Goal: Task Accomplishment & Management: Manage account settings

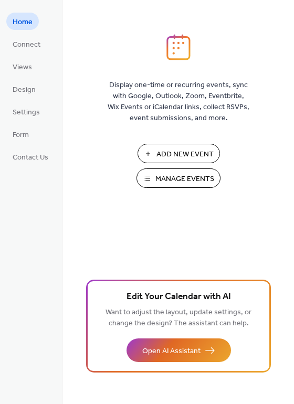
click at [181, 178] on span "Manage Events" at bounding box center [184, 179] width 59 height 11
click at [160, 180] on span "Manage Events" at bounding box center [184, 179] width 59 height 11
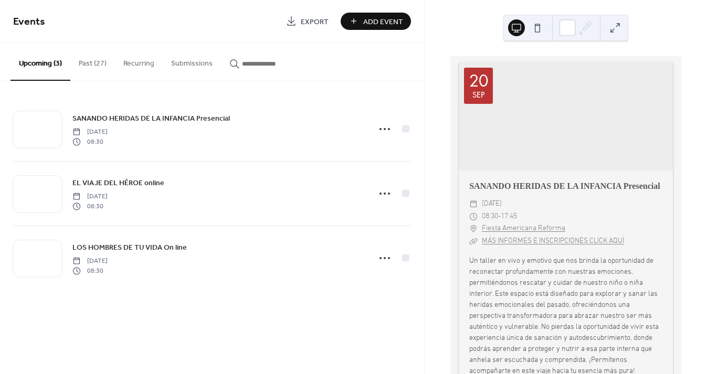
click at [87, 62] on button "Past (27)" at bounding box center [92, 60] width 45 height 37
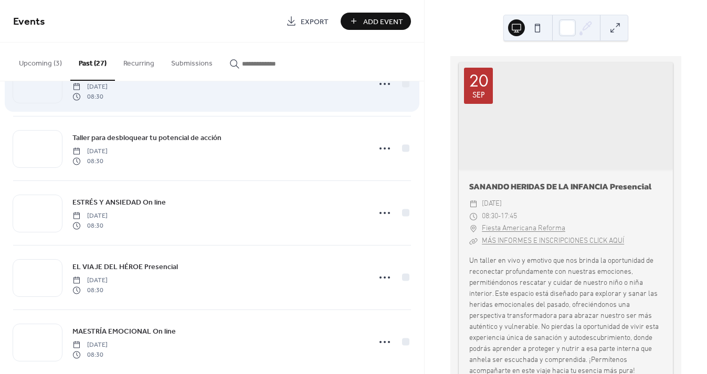
scroll to position [113, 0]
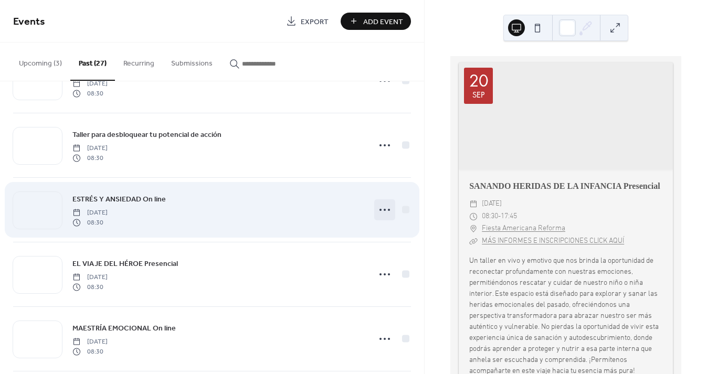
click at [379, 210] on circle at bounding box center [380, 210] width 2 height 2
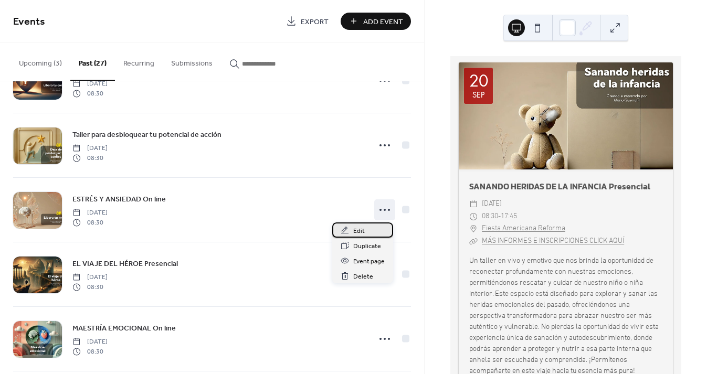
click at [362, 230] on span "Edit" at bounding box center [359, 231] width 12 height 11
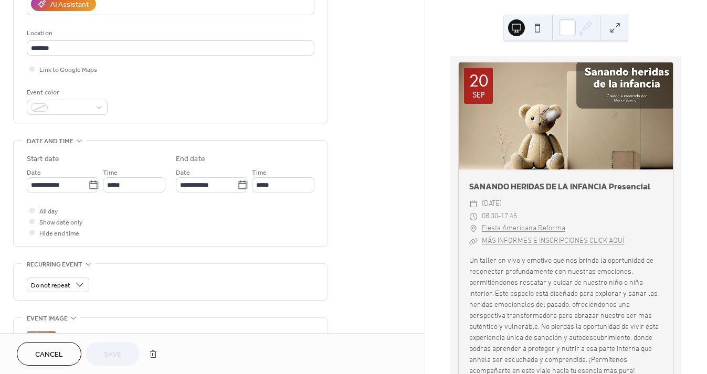
scroll to position [230, 0]
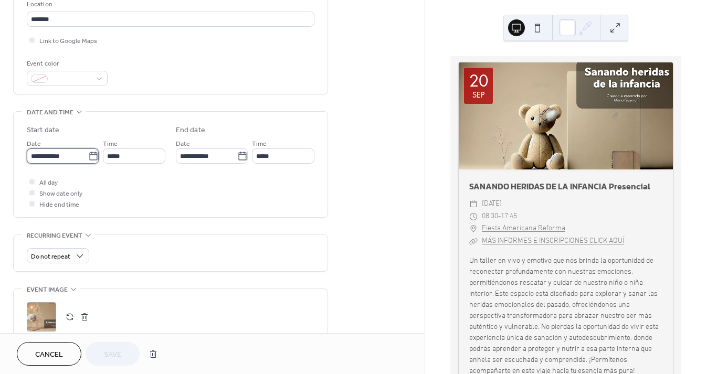
click at [72, 157] on input "**********" at bounding box center [57, 155] width 61 height 15
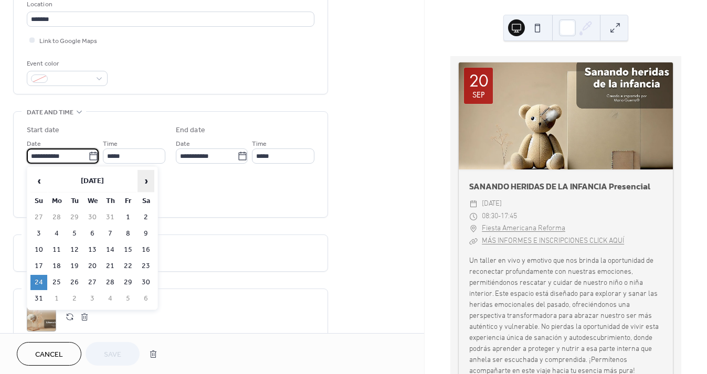
click at [147, 178] on span "›" at bounding box center [146, 180] width 16 height 21
click at [39, 246] on td "12" at bounding box center [38, 249] width 17 height 15
type input "**********"
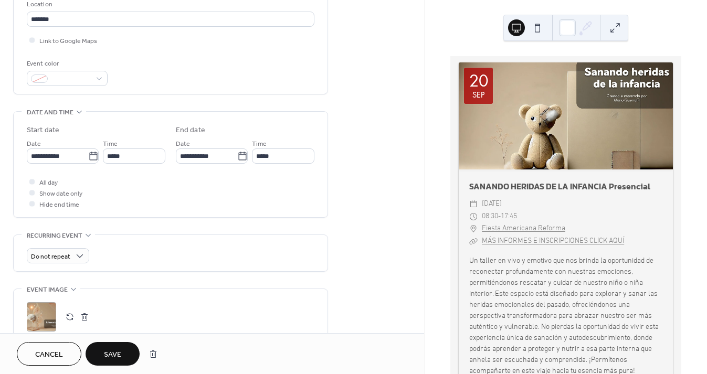
click at [126, 352] on button "Save" at bounding box center [113, 354] width 54 height 24
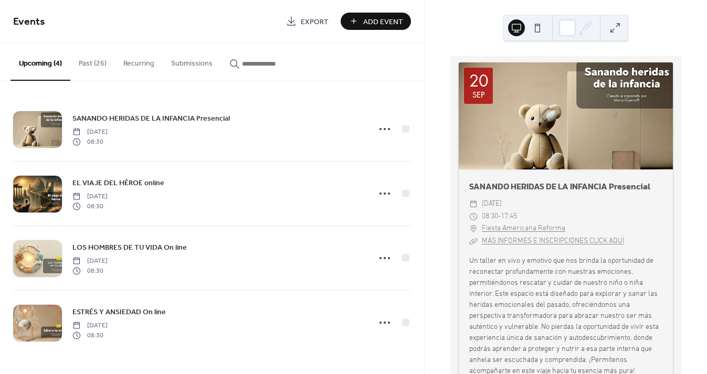
click at [88, 60] on button "Past (26)" at bounding box center [92, 60] width 45 height 37
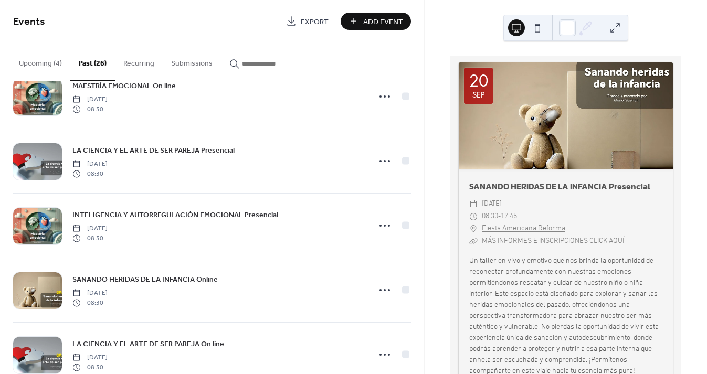
scroll to position [292, 0]
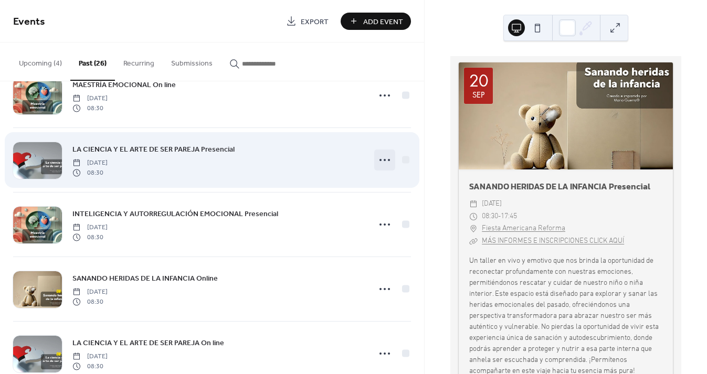
click at [385, 158] on icon at bounding box center [384, 160] width 17 height 17
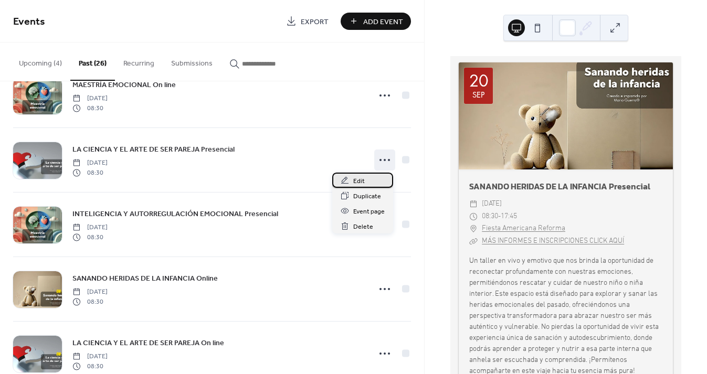
click at [369, 180] on div "Edit" at bounding box center [362, 180] width 61 height 15
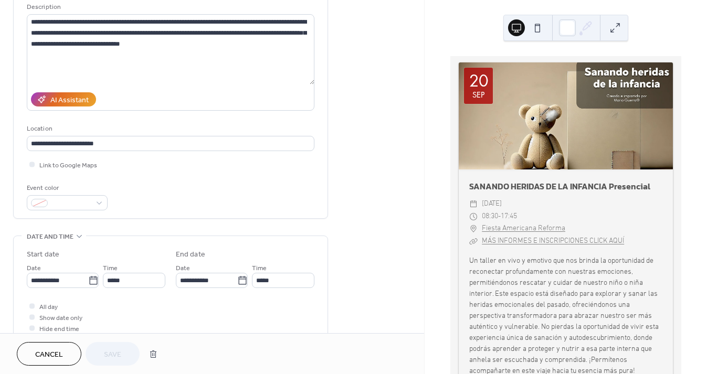
scroll to position [118, 0]
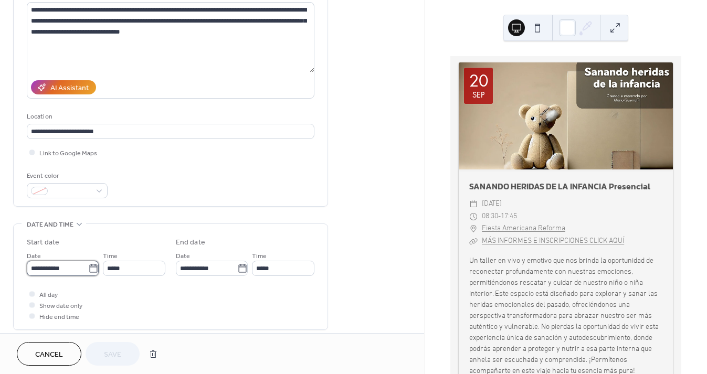
click at [73, 269] on input "**********" at bounding box center [57, 268] width 61 height 15
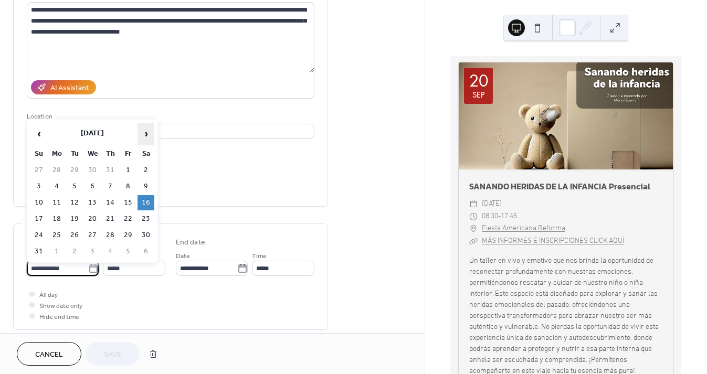
click at [143, 135] on span "›" at bounding box center [146, 133] width 16 height 21
click at [148, 199] on td "18" at bounding box center [145, 202] width 17 height 15
type input "**********"
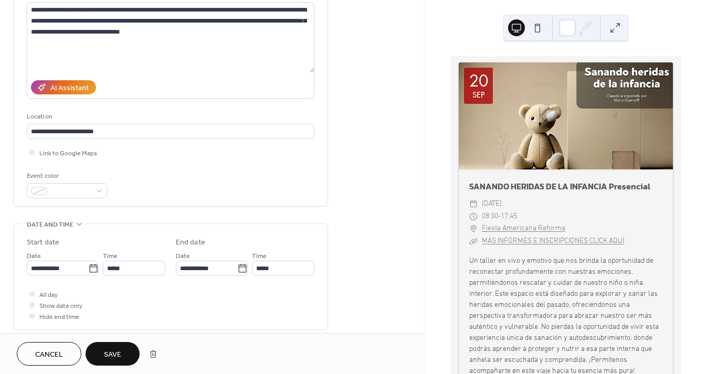
click at [118, 356] on span "Save" at bounding box center [112, 354] width 17 height 11
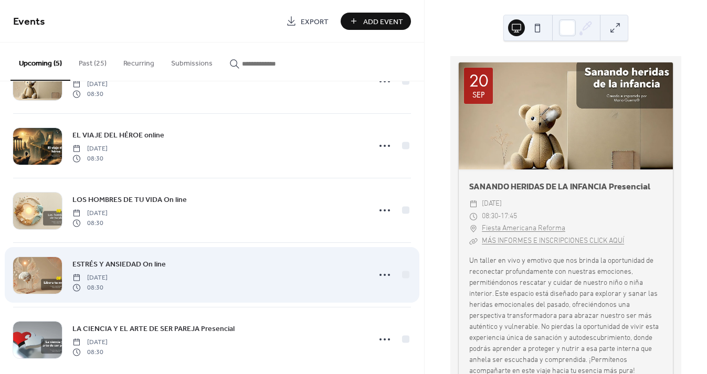
scroll to position [61, 0]
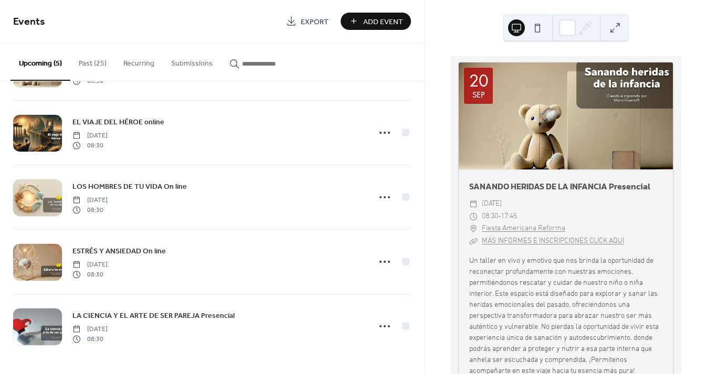
click at [95, 70] on button "Past (25)" at bounding box center [92, 60] width 45 height 37
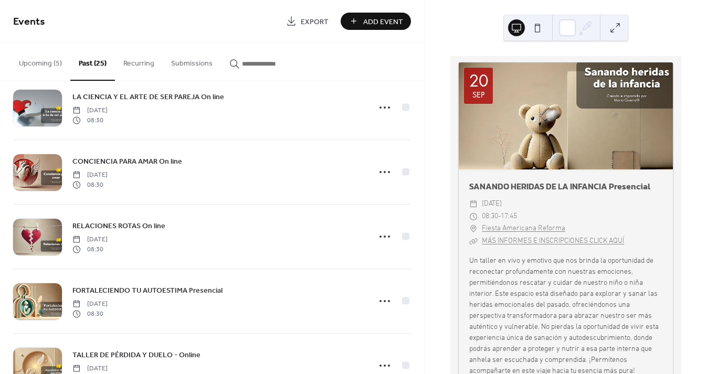
scroll to position [488, 0]
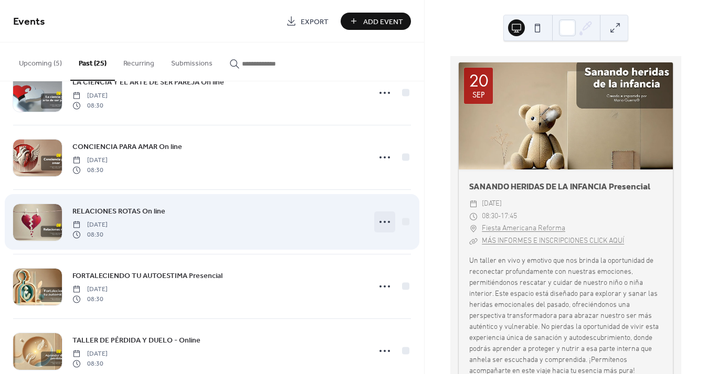
click at [378, 227] on icon at bounding box center [384, 222] width 17 height 17
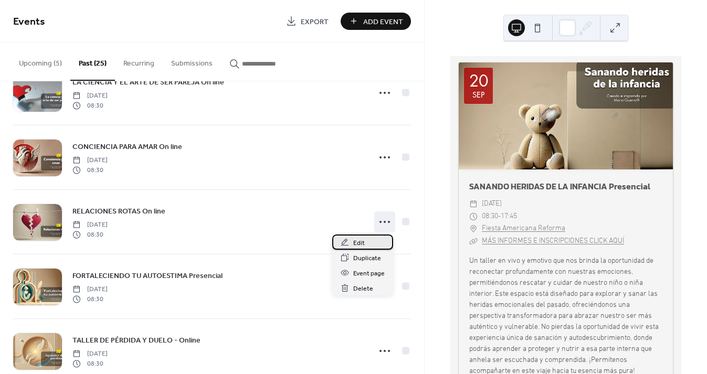
click at [360, 243] on span "Edit" at bounding box center [359, 243] width 12 height 11
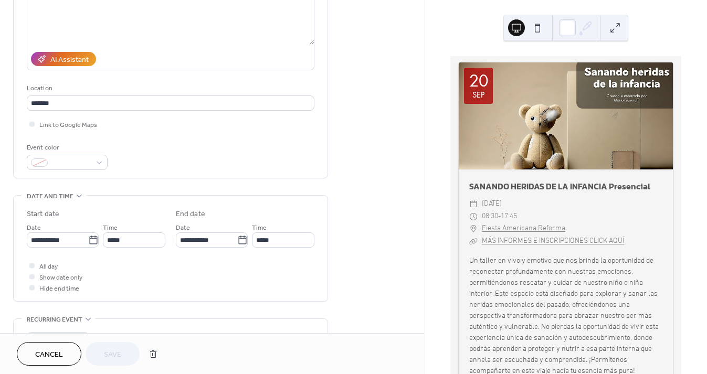
scroll to position [159, 0]
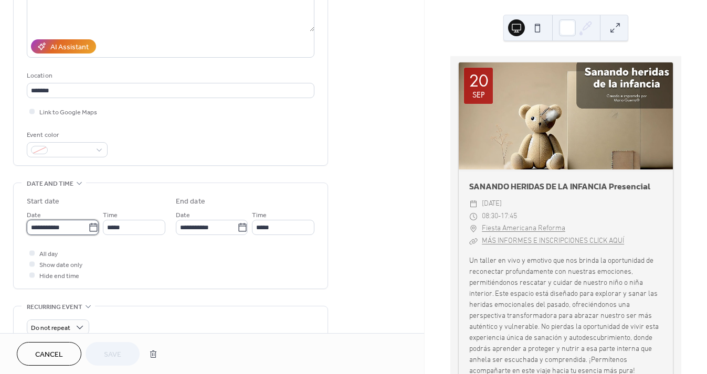
click at [72, 225] on input "**********" at bounding box center [57, 227] width 61 height 15
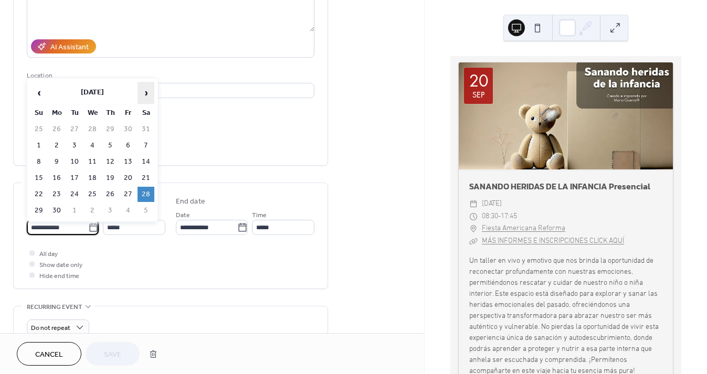
click at [146, 95] on span "›" at bounding box center [146, 92] width 16 height 21
click at [44, 177] on td "19" at bounding box center [38, 177] width 17 height 15
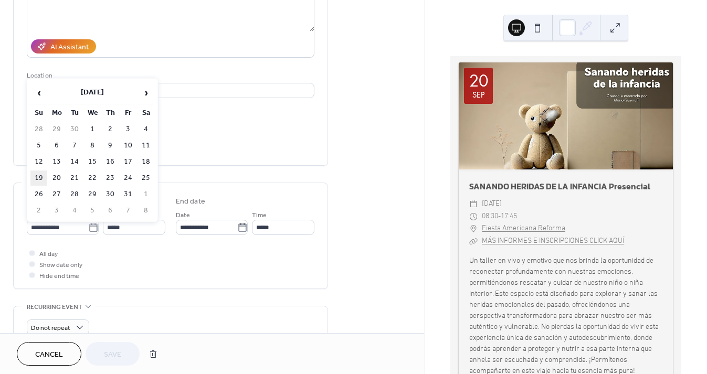
type input "**********"
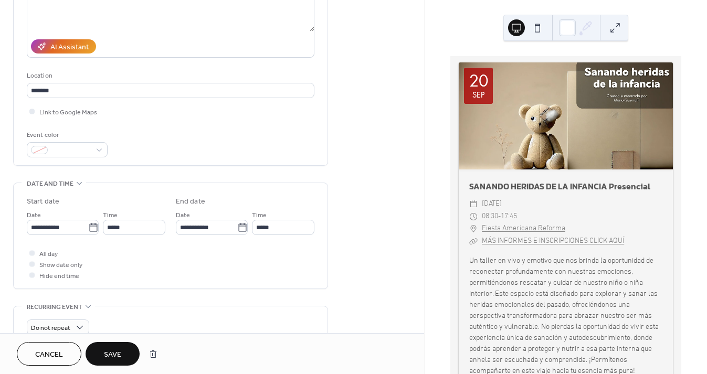
click at [112, 349] on span "Save" at bounding box center [112, 354] width 17 height 11
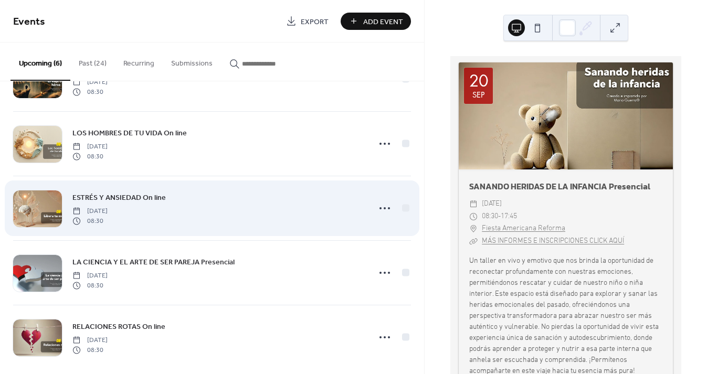
scroll to position [125, 0]
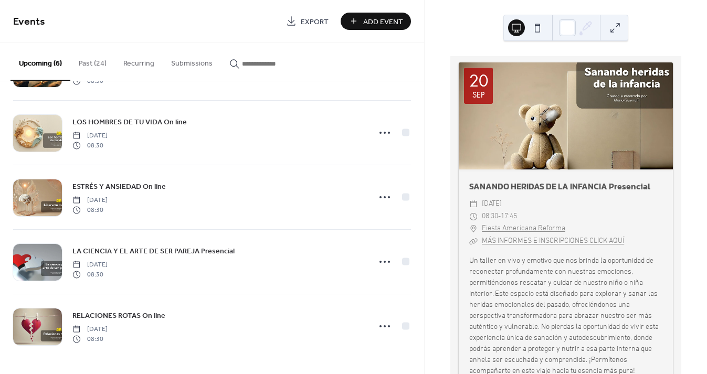
click at [94, 58] on button "Past (24)" at bounding box center [92, 60] width 45 height 37
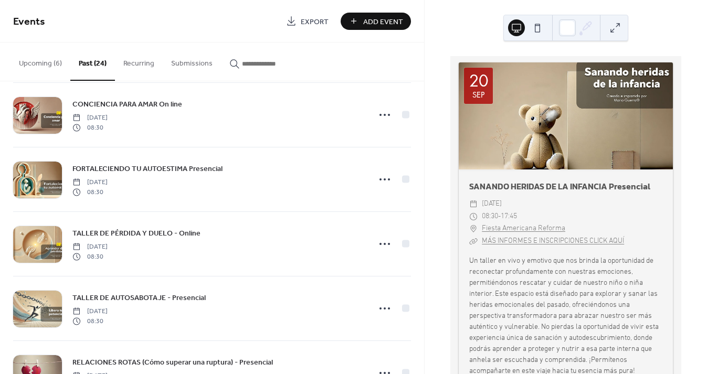
scroll to position [531, 0]
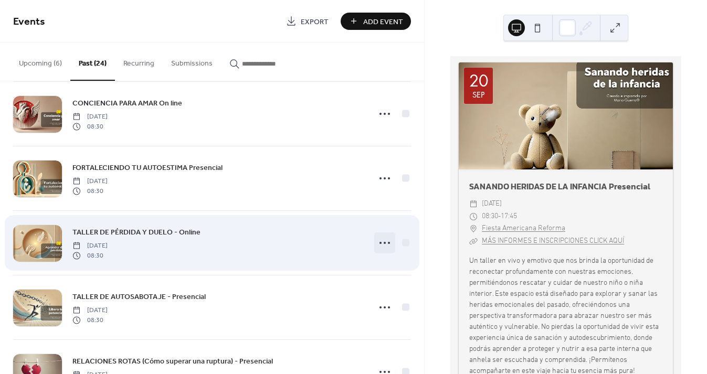
click at [380, 247] on icon at bounding box center [384, 242] width 17 height 17
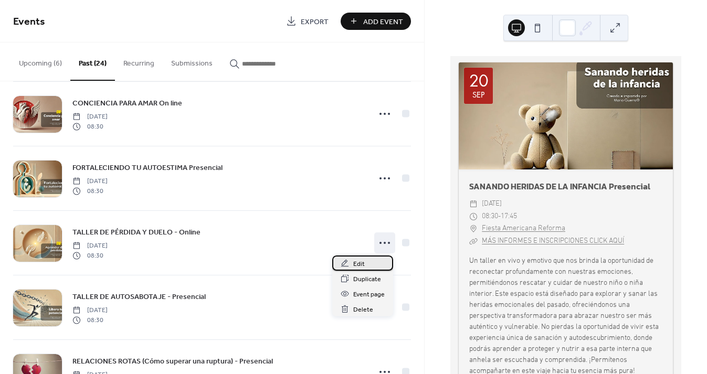
click at [374, 264] on div "Edit" at bounding box center [362, 262] width 61 height 15
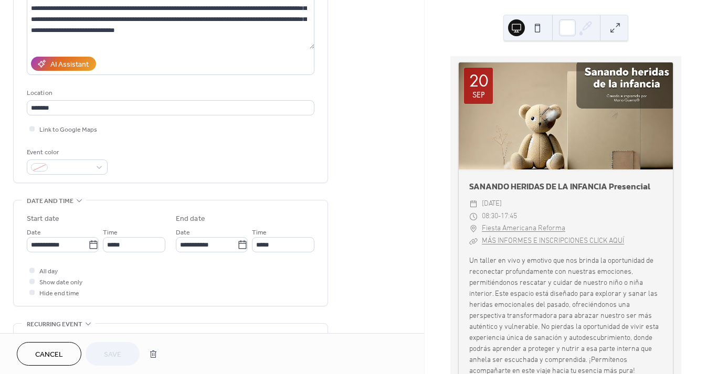
scroll to position [144, 0]
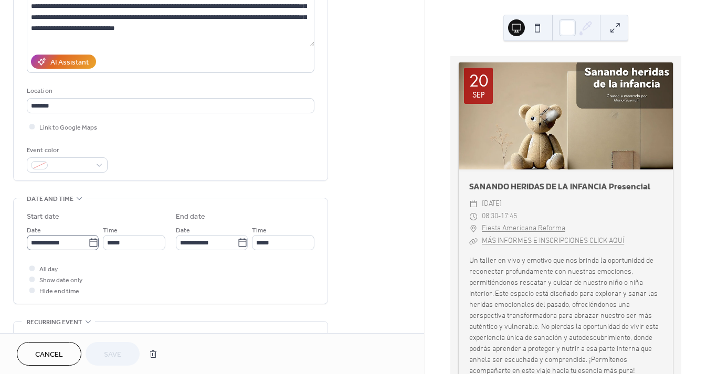
click at [94, 241] on icon at bounding box center [93, 242] width 8 height 8
click at [88, 241] on input "**********" at bounding box center [57, 242] width 61 height 15
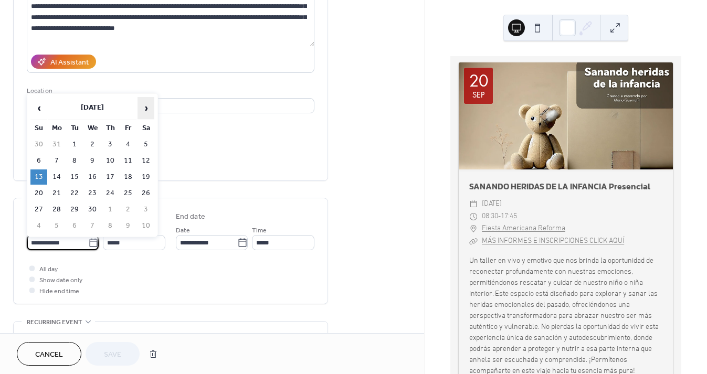
click at [148, 109] on span "›" at bounding box center [146, 108] width 16 height 21
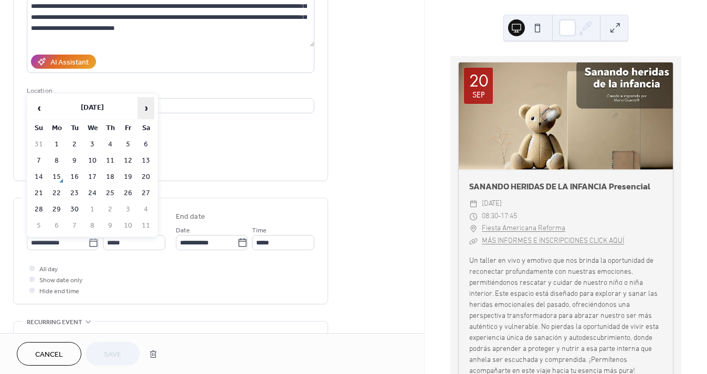
click at [148, 109] on span "›" at bounding box center [146, 108] width 16 height 21
click at [148, 191] on td "25" at bounding box center [145, 193] width 17 height 15
type input "**********"
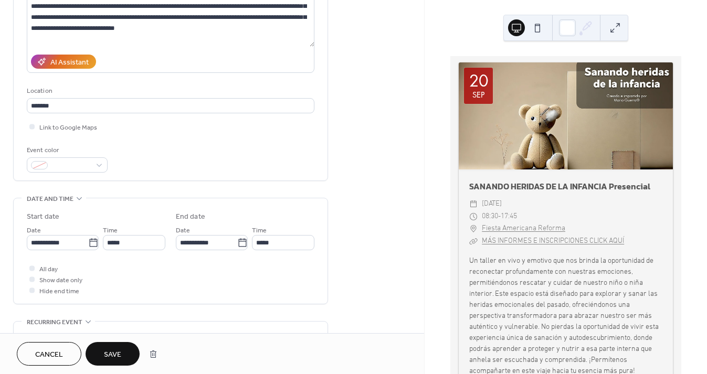
click at [112, 353] on span "Save" at bounding box center [112, 354] width 17 height 11
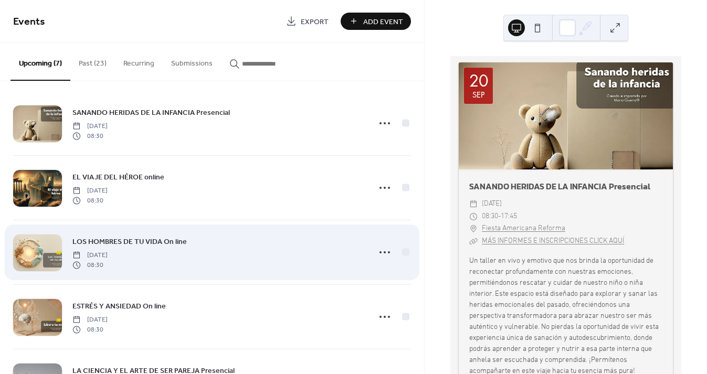
scroll to position [5, 0]
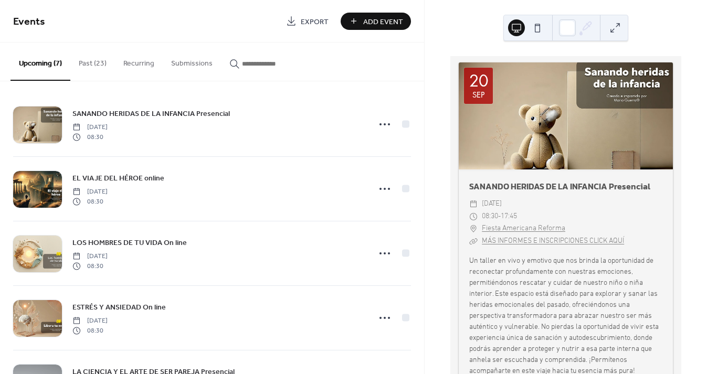
click at [95, 67] on button "Past (23)" at bounding box center [92, 60] width 45 height 37
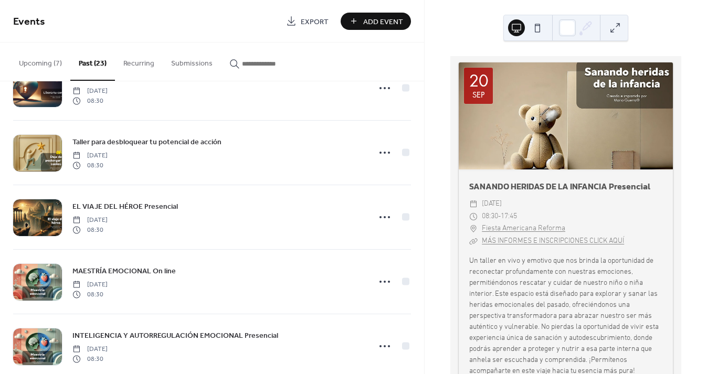
scroll to position [89, 0]
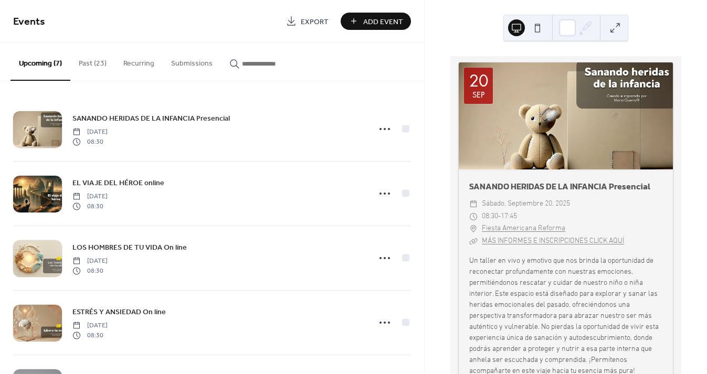
click at [87, 67] on button "Past (23)" at bounding box center [92, 60] width 45 height 37
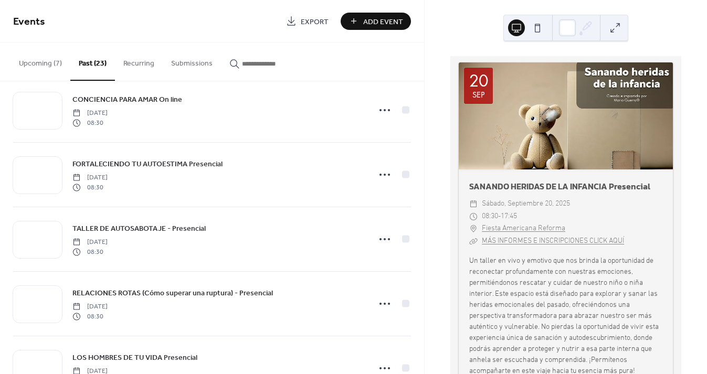
scroll to position [539, 0]
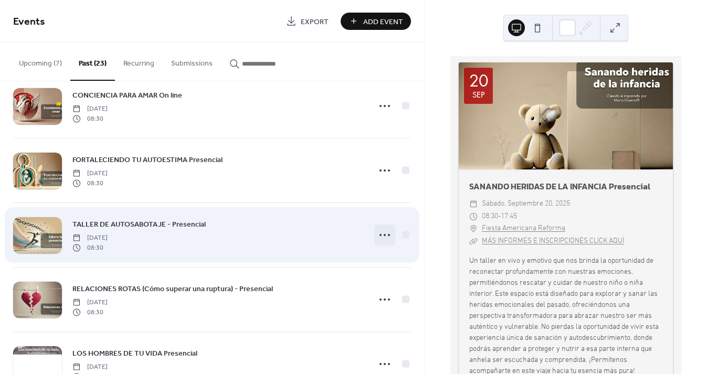
click at [379, 234] on icon at bounding box center [384, 235] width 17 height 17
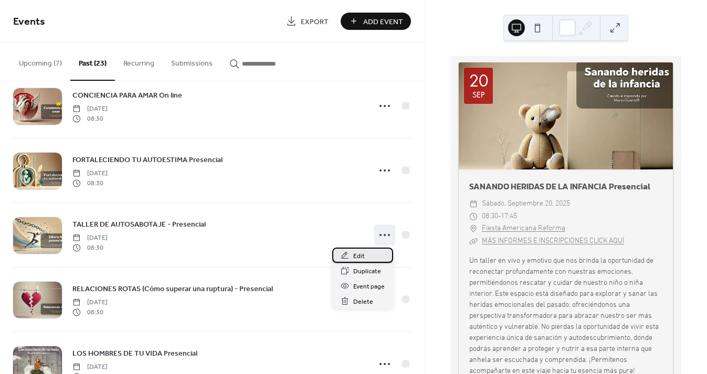
click at [367, 253] on div "Edit" at bounding box center [362, 255] width 61 height 15
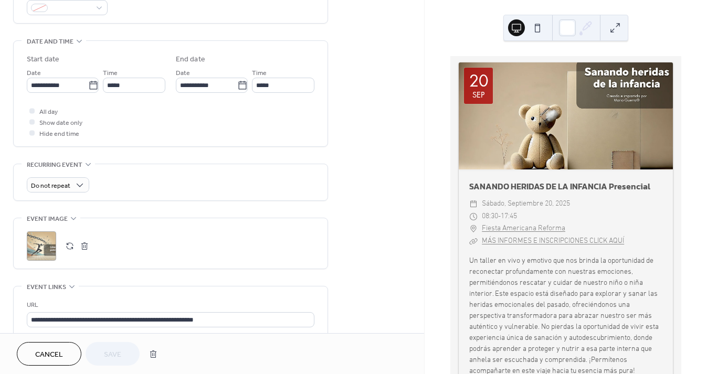
scroll to position [329, 0]
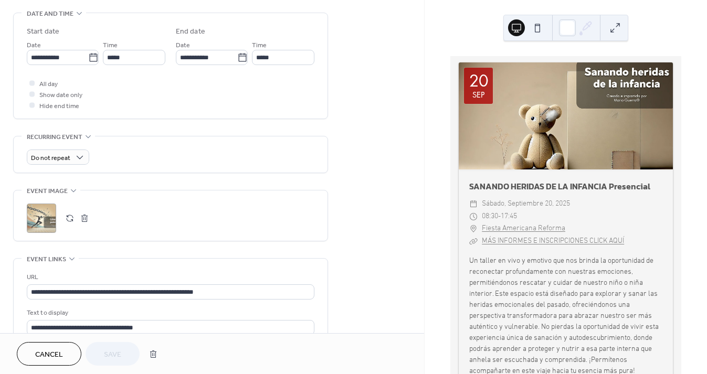
click at [51, 222] on div ";" at bounding box center [41, 218] width 29 height 29
click at [85, 222] on button "button" at bounding box center [84, 218] width 15 height 15
click at [66, 215] on button "button" at bounding box center [69, 218] width 15 height 15
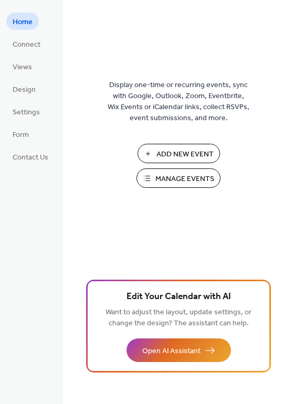
click at [179, 182] on span "Manage Events" at bounding box center [184, 179] width 59 height 11
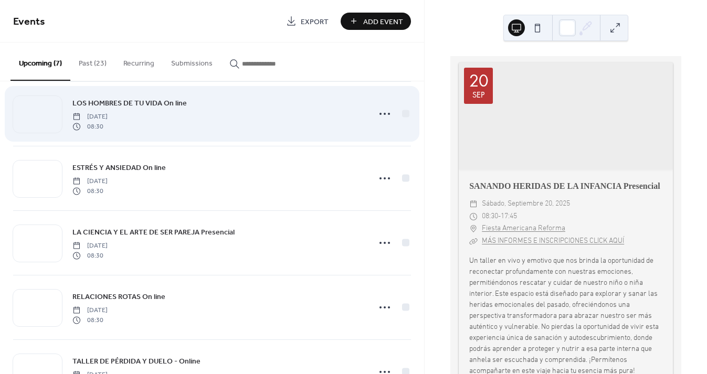
scroll to position [130, 0]
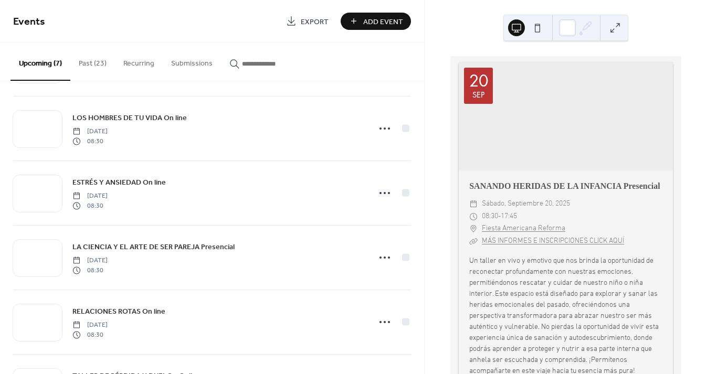
click at [98, 57] on button "Past (23)" at bounding box center [92, 60] width 45 height 37
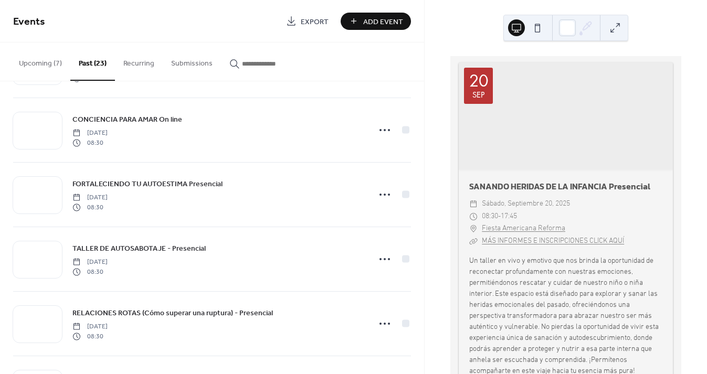
scroll to position [551, 0]
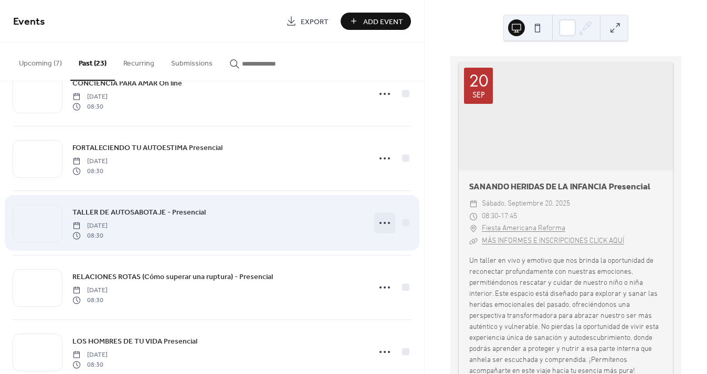
click at [380, 222] on icon at bounding box center [384, 223] width 17 height 17
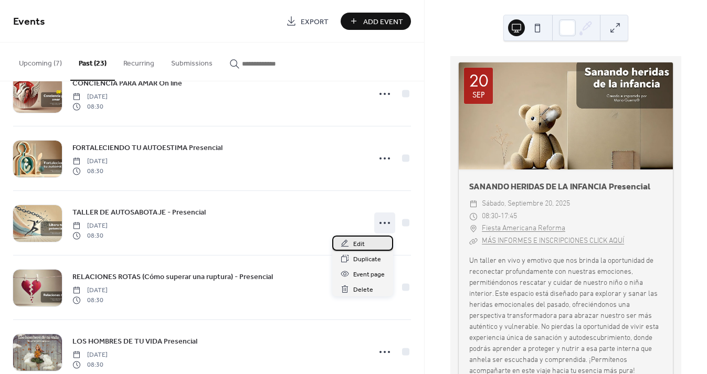
click at [359, 242] on span "Edit" at bounding box center [359, 244] width 12 height 11
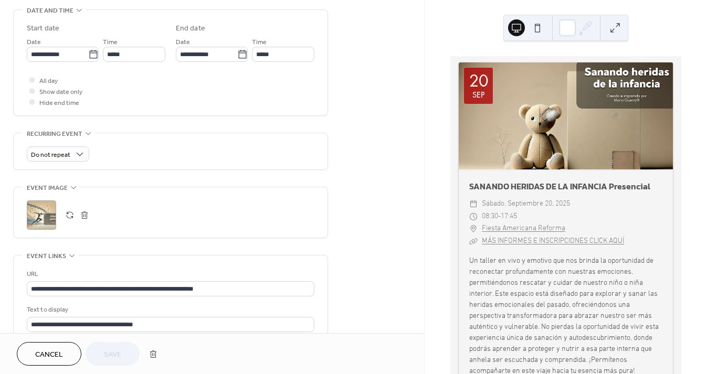
scroll to position [336, 0]
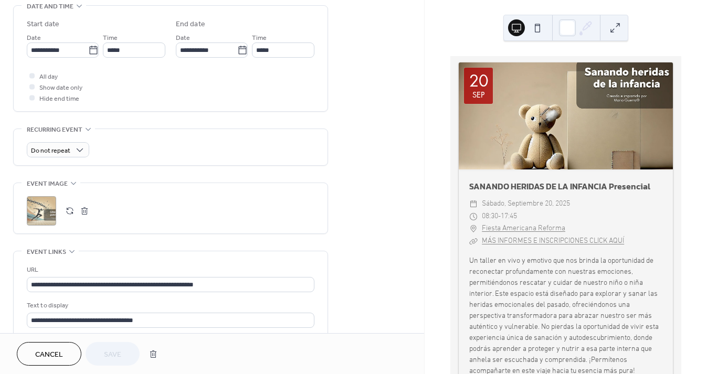
click at [69, 210] on button "button" at bounding box center [69, 211] width 15 height 15
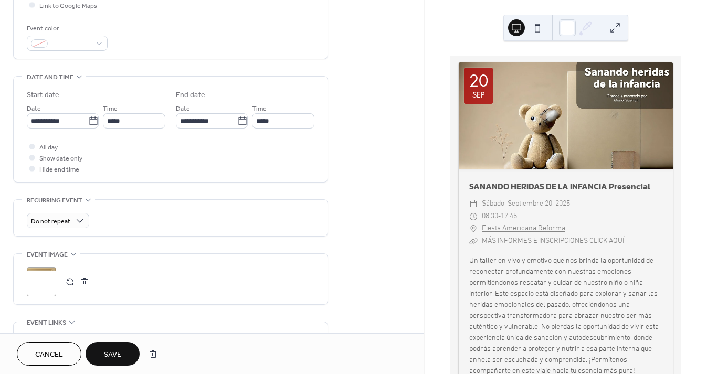
scroll to position [261, 0]
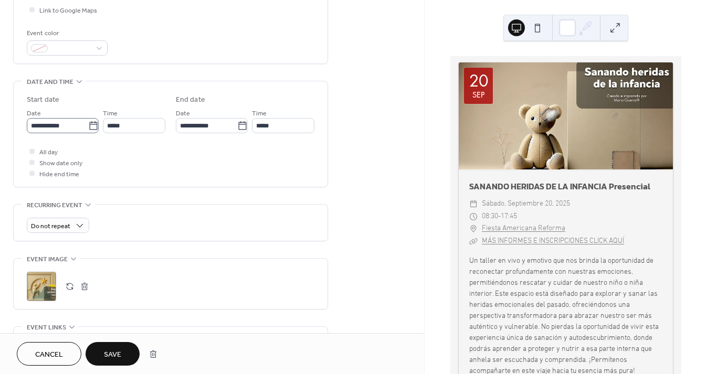
click at [89, 126] on icon at bounding box center [93, 126] width 10 height 10
click at [88, 126] on input "**********" at bounding box center [57, 125] width 61 height 15
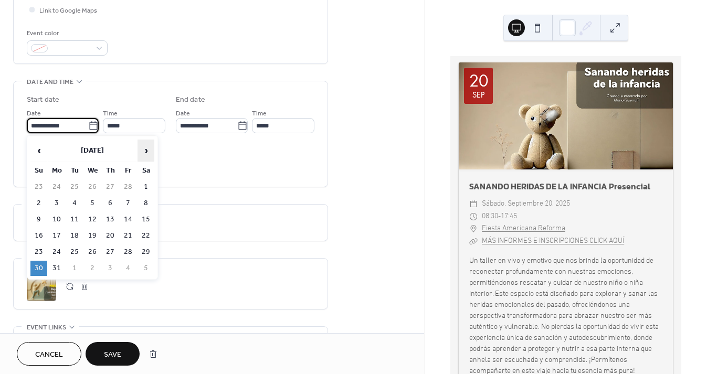
click at [147, 150] on span "›" at bounding box center [146, 150] width 16 height 21
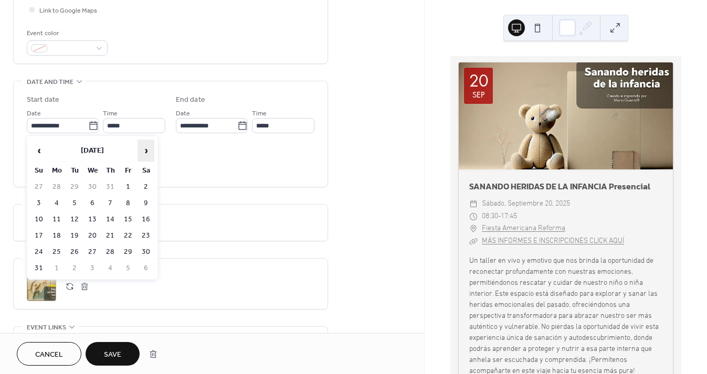
click at [147, 150] on span "›" at bounding box center [146, 150] width 16 height 21
click at [41, 251] on td "26" at bounding box center [38, 251] width 17 height 15
type input "**********"
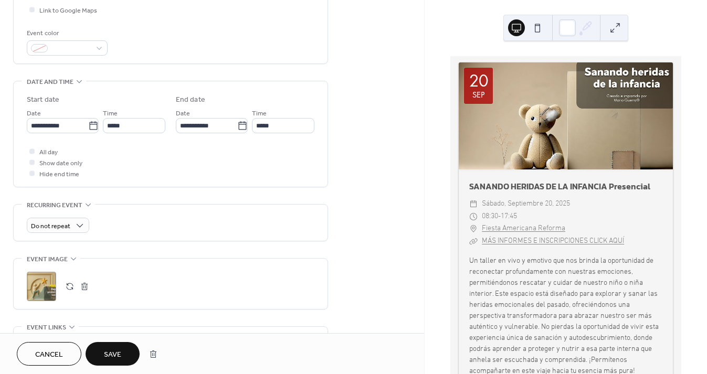
click at [112, 351] on span "Save" at bounding box center [112, 354] width 17 height 11
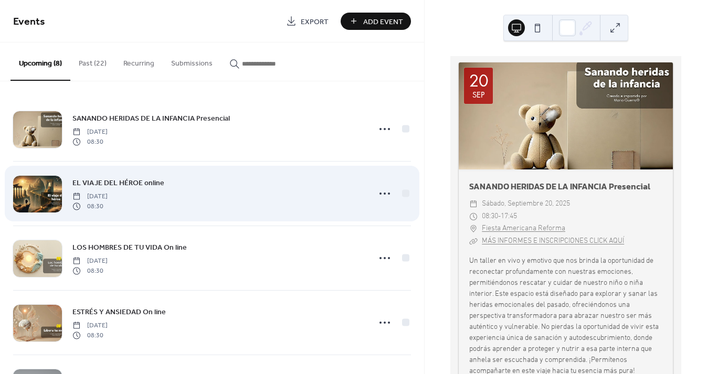
scroll to position [254, 0]
